Goal: Information Seeking & Learning: Learn about a topic

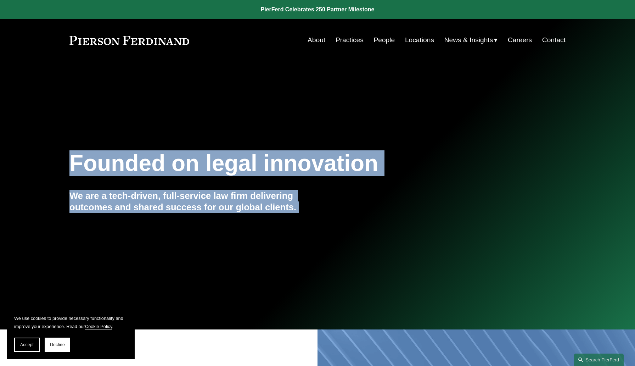
drag, startPoint x: 274, startPoint y: 79, endPoint x: 411, endPoint y: 141, distance: 150.3
click at [352, 41] on link "Practices" at bounding box center [349, 39] width 28 height 13
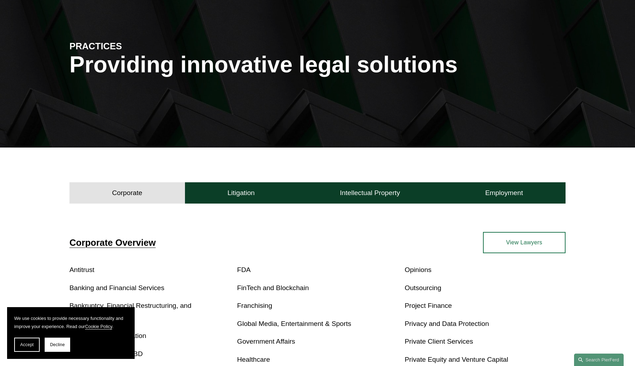
scroll to position [67, 0]
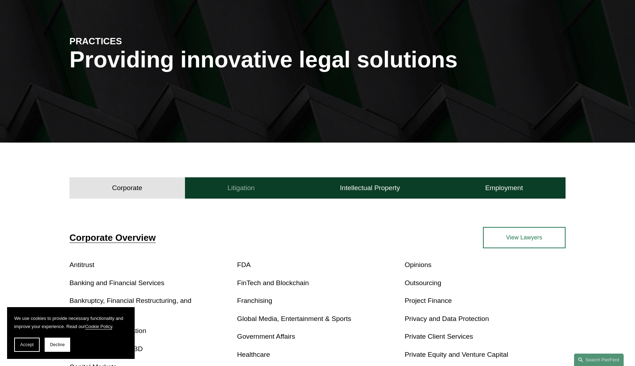
click at [256, 184] on button "Litigation" at bounding box center [241, 187] width 112 height 21
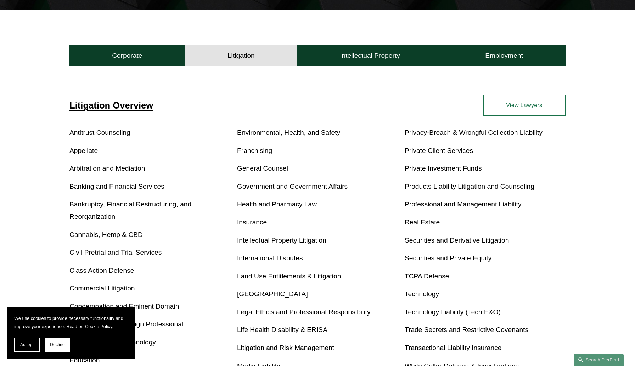
scroll to position [217, 0]
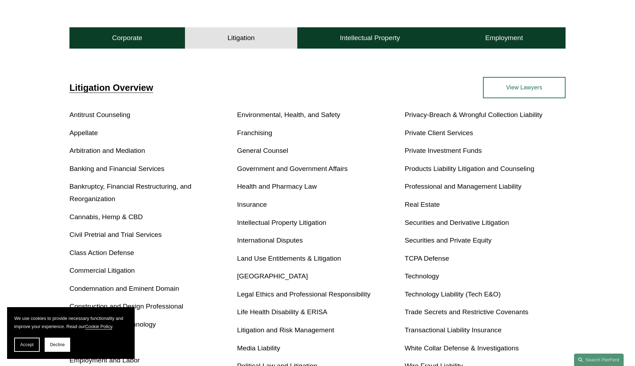
click at [273, 239] on link "International Disputes" at bounding box center [270, 239] width 66 height 7
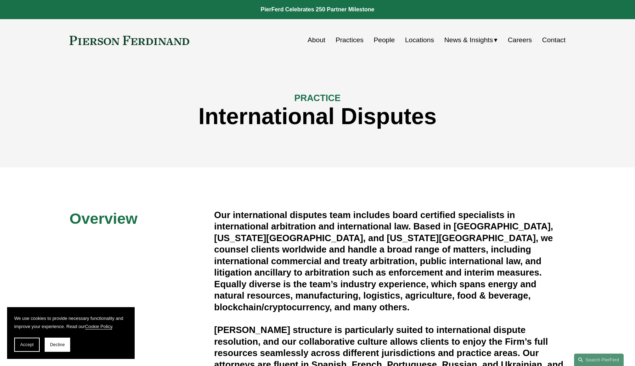
click at [381, 40] on link "People" at bounding box center [383, 39] width 21 height 13
